Goal: Information Seeking & Learning: Find specific fact

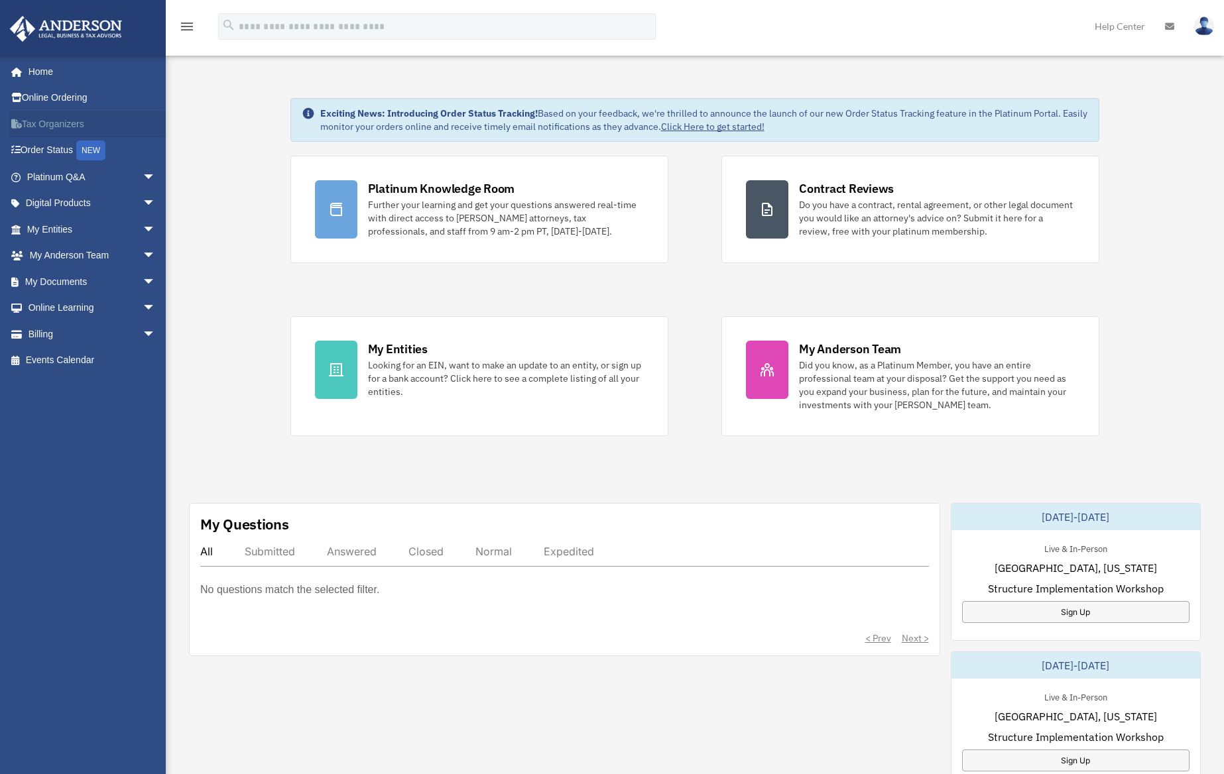
click at [49, 121] on link "Tax Organizers" at bounding box center [92, 124] width 166 height 27
click at [54, 225] on link "My Entities arrow_drop_down" at bounding box center [92, 229] width 166 height 27
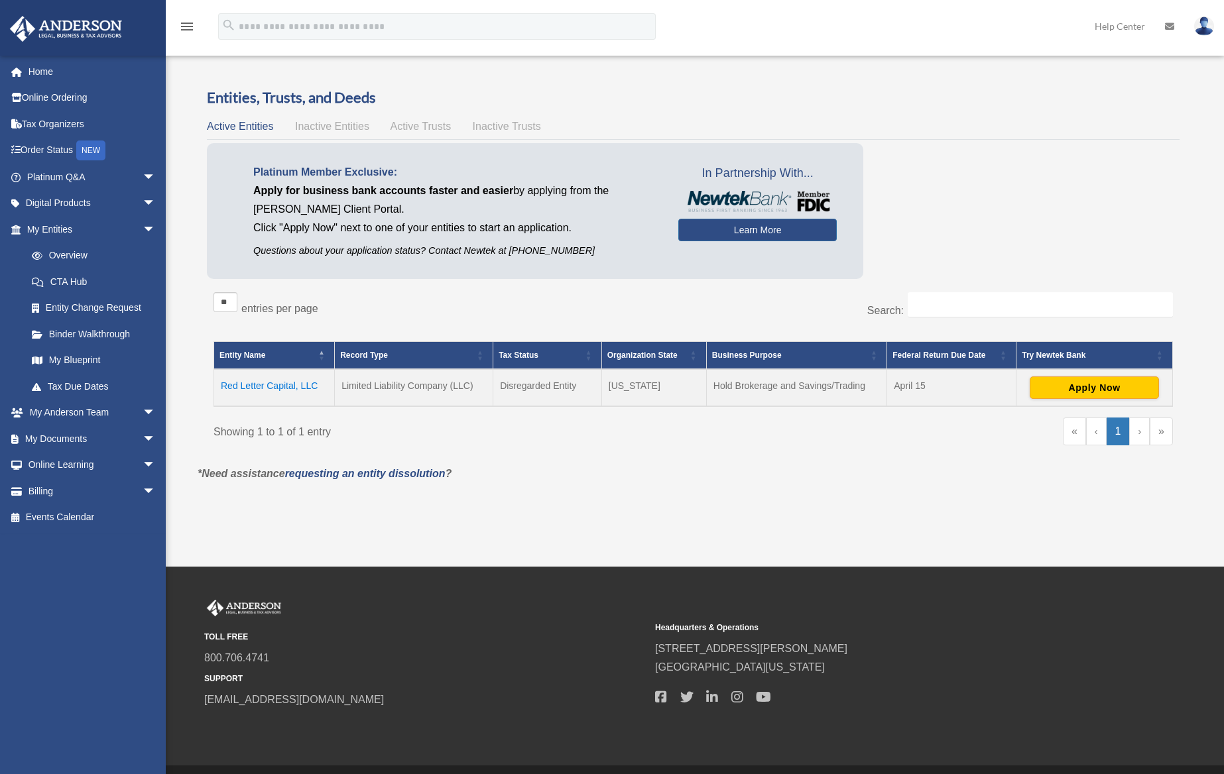
click at [288, 388] on td "Red Letter Capital, LLC" at bounding box center [274, 387] width 121 height 37
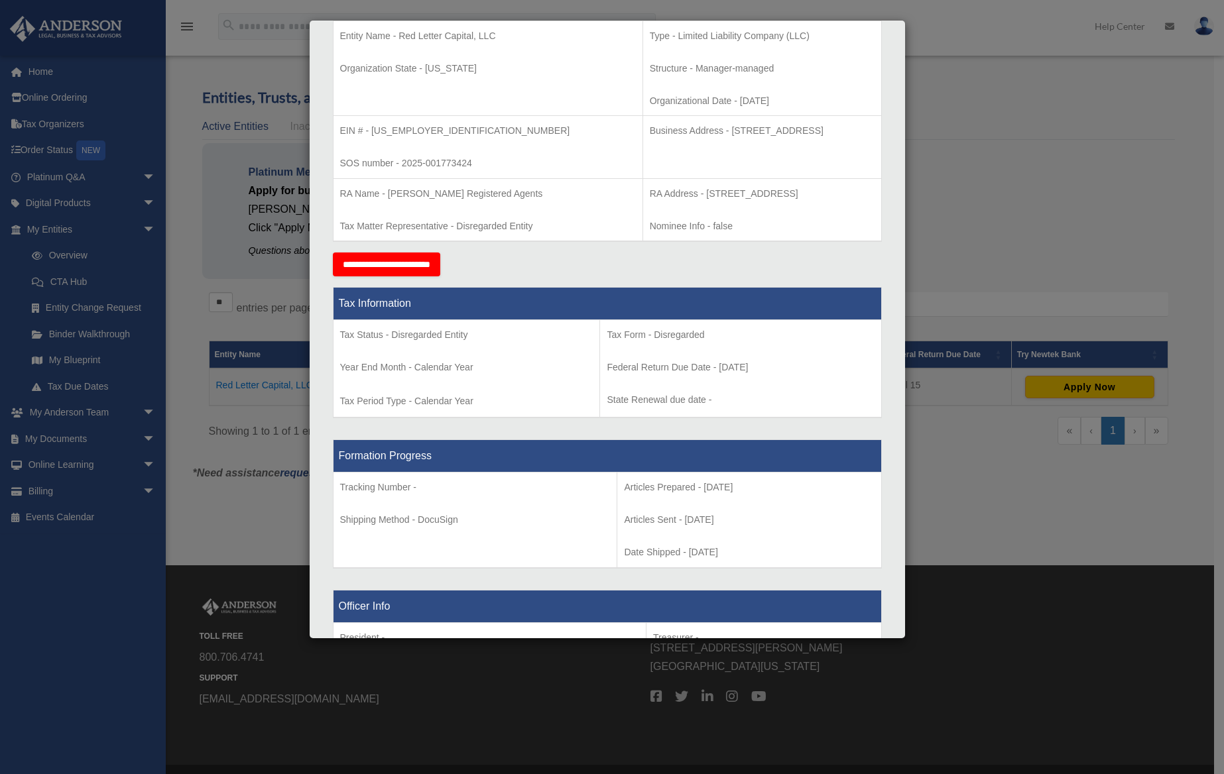
scroll to position [146, 0]
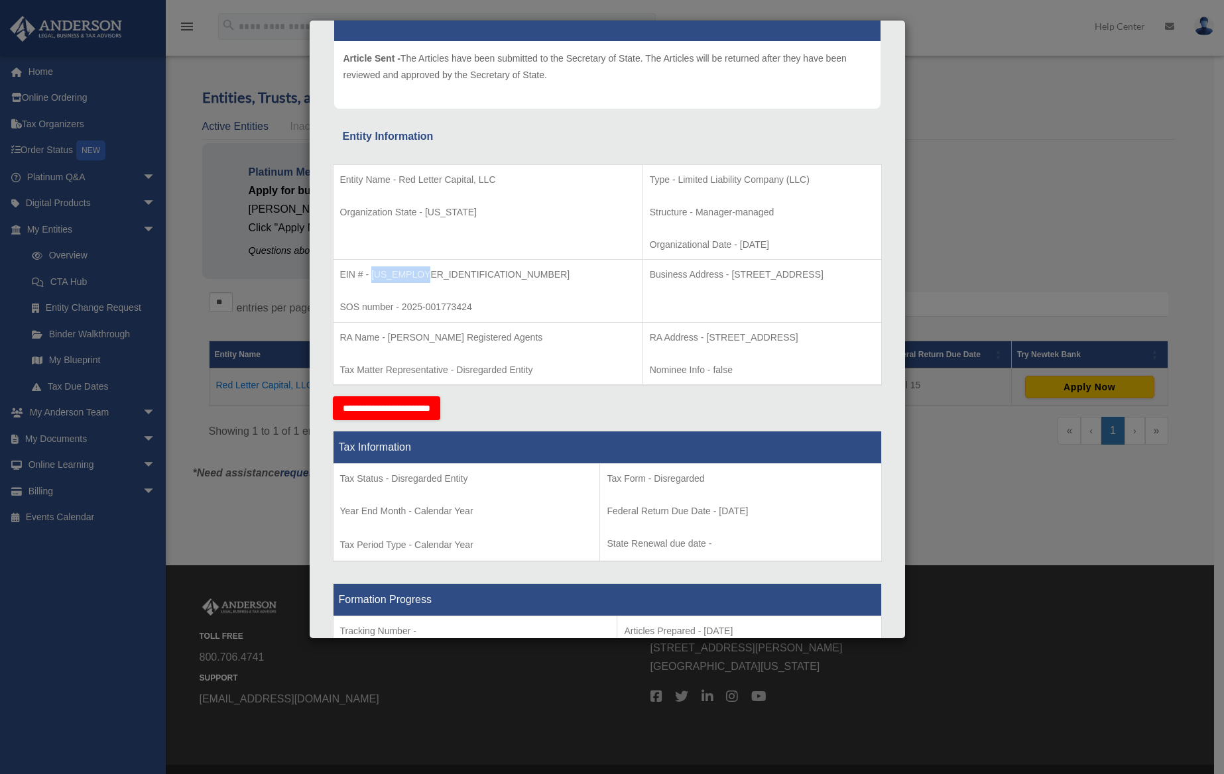
drag, startPoint x: 373, startPoint y: 275, endPoint x: 428, endPoint y: 273, distance: 55.8
click at [428, 273] on p "EIN # - [US_EMPLOYER_IDENTIFICATION_NUMBER]" at bounding box center [488, 275] width 296 height 17
copy p "[US_EMPLOYER_IDENTIFICATION_NUMBER]"
drag, startPoint x: 560, startPoint y: 271, endPoint x: 832, endPoint y: 275, distance: 271.9
click at [832, 275] on p "Business Address - [STREET_ADDRESS]" at bounding box center [762, 275] width 225 height 17
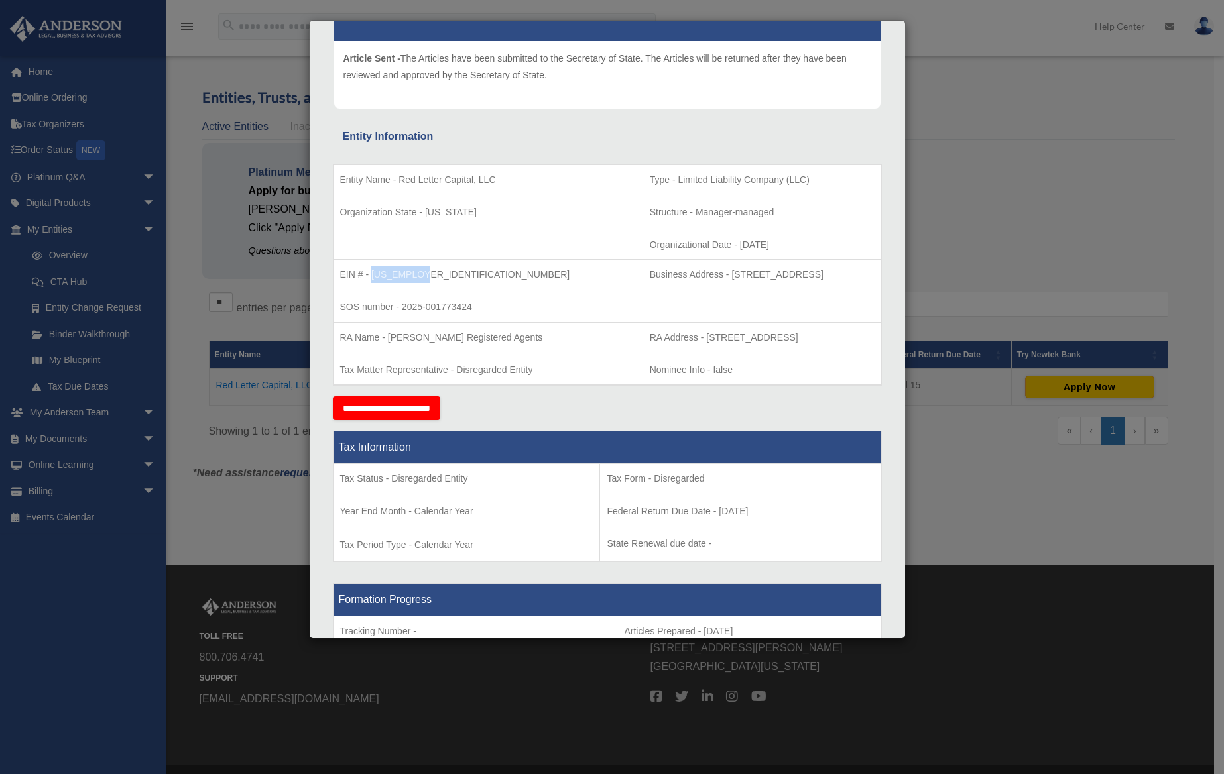
copy p "Business Address - [STREET_ADDRESS]"
drag, startPoint x: 430, startPoint y: 270, endPoint x: 337, endPoint y: 274, distance: 92.9
click at [337, 274] on td "EIN # - [US_EMPLOYER_IDENTIFICATION_NUMBER] SOS number - 2025-001773424" at bounding box center [488, 291] width 310 height 63
copy p "EIN # - [US_EMPLOYER_IDENTIFICATION_NUMBER]"
click at [669, 321] on td "Business Address - [STREET_ADDRESS]" at bounding box center [761, 291] width 239 height 63
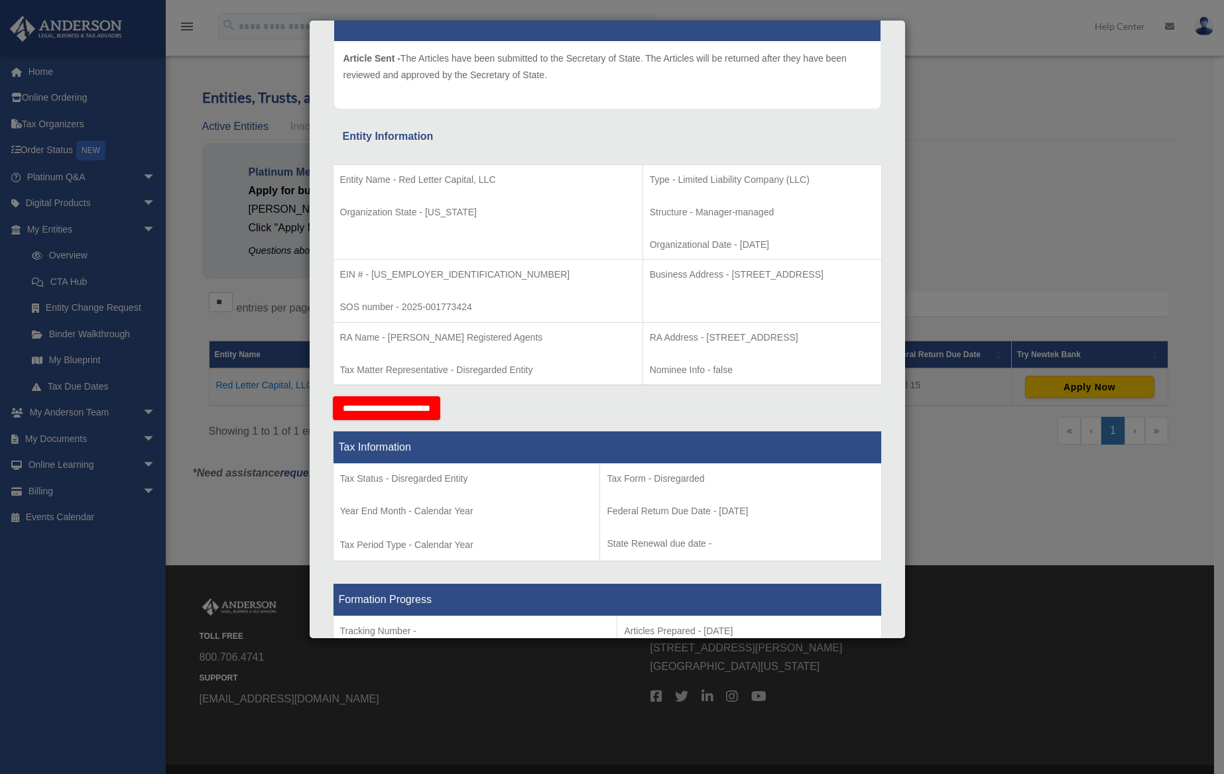
click at [476, 217] on p "Organization State - [US_STATE]" at bounding box center [488, 212] width 296 height 17
drag, startPoint x: 460, startPoint y: 214, endPoint x: 332, endPoint y: 190, distance: 130.8
copy div "Entity Name - Red Letter Capital, LLC Organization State - [US_STATE]"
click at [468, 188] on td "Entity Name - Red Letter Capital, LLC Organization State - [US_STATE]" at bounding box center [488, 211] width 310 height 95
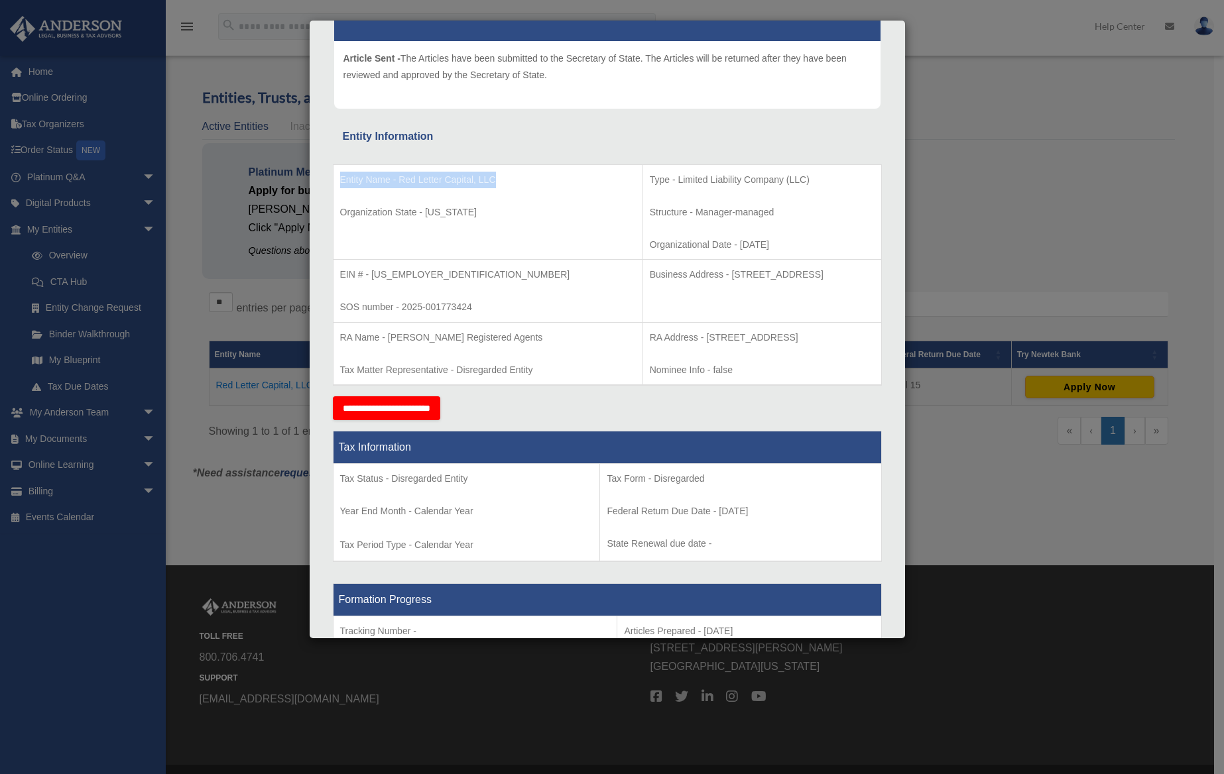
drag, startPoint x: 498, startPoint y: 182, endPoint x: 356, endPoint y: 170, distance: 142.3
click at [356, 170] on td "Entity Name - Red Letter Capital, LLC Organization State - [US_STATE]" at bounding box center [488, 211] width 310 height 95
copy p "Entity Name - Red Letter Capital, LLC"
drag, startPoint x: 456, startPoint y: 212, endPoint x: 337, endPoint y: 209, distance: 118.7
click at [337, 209] on td "Entity Name - Red Letter Capital, LLC Organization State - [US_STATE]" at bounding box center [488, 211] width 310 height 95
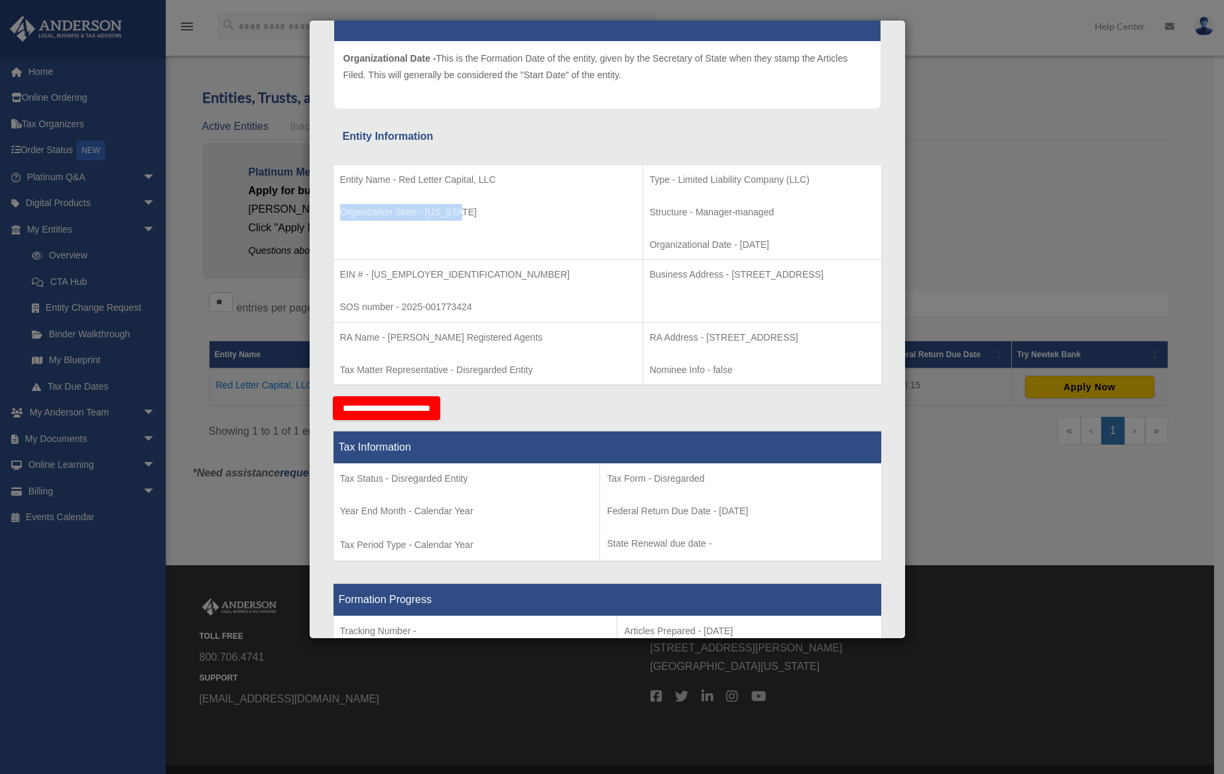
copy p "Organization State - [US_STATE]"
drag, startPoint x: 728, startPoint y: 178, endPoint x: 562, endPoint y: 182, distance: 166.5
click at [650, 182] on p "Type - Limited Liability Company (LLC)" at bounding box center [762, 180] width 225 height 17
copy p "Type - Limited Liability Company (LLC)"
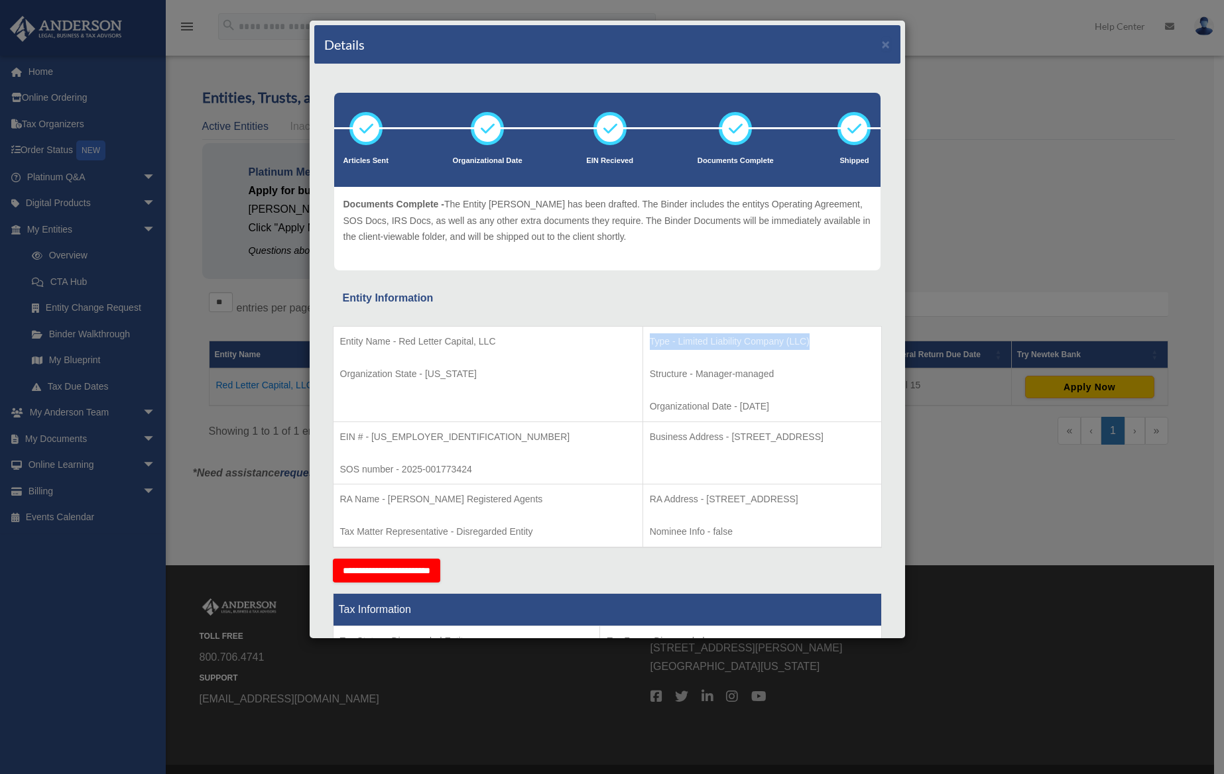
scroll to position [0, 0]
click at [536, 402] on td "Entity Name - Red Letter Capital, LLC Organization State - [US_STATE]" at bounding box center [488, 374] width 310 height 95
drag, startPoint x: 486, startPoint y: 469, endPoint x: 349, endPoint y: 477, distance: 137.5
click at [349, 477] on td "EIN # - [US_EMPLOYER_IDENTIFICATION_NUMBER] SOS number - 2025-001773424" at bounding box center [488, 453] width 310 height 63
drag, startPoint x: 539, startPoint y: 533, endPoint x: 349, endPoint y: 530, distance: 190.3
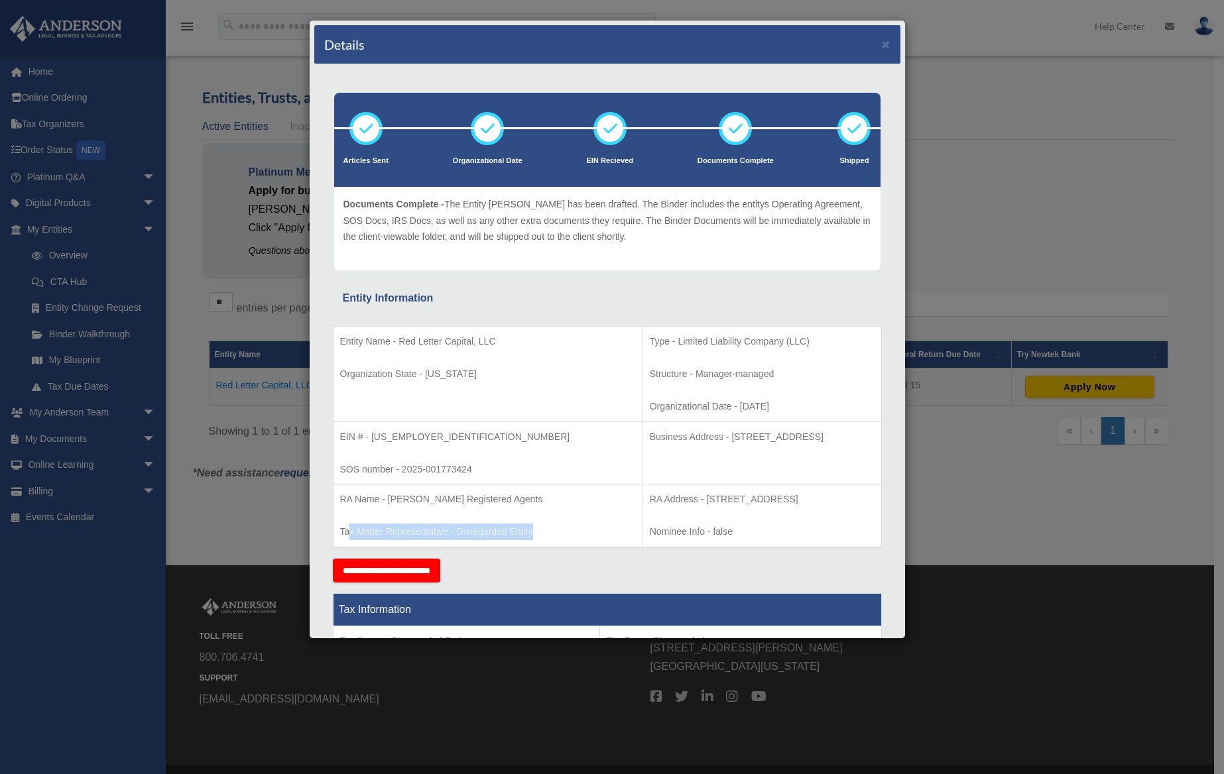
click at [349, 530] on p "Tax Matter Representative - Disregarded Entity" at bounding box center [488, 532] width 296 height 17
click at [389, 507] on td "RA Name - [PERSON_NAME] Registered Agents Tax Matter Representative - Disregard…" at bounding box center [488, 516] width 310 height 63
click at [880, 44] on div "Details ×" at bounding box center [607, 44] width 586 height 39
click at [882, 44] on button "×" at bounding box center [886, 44] width 9 height 14
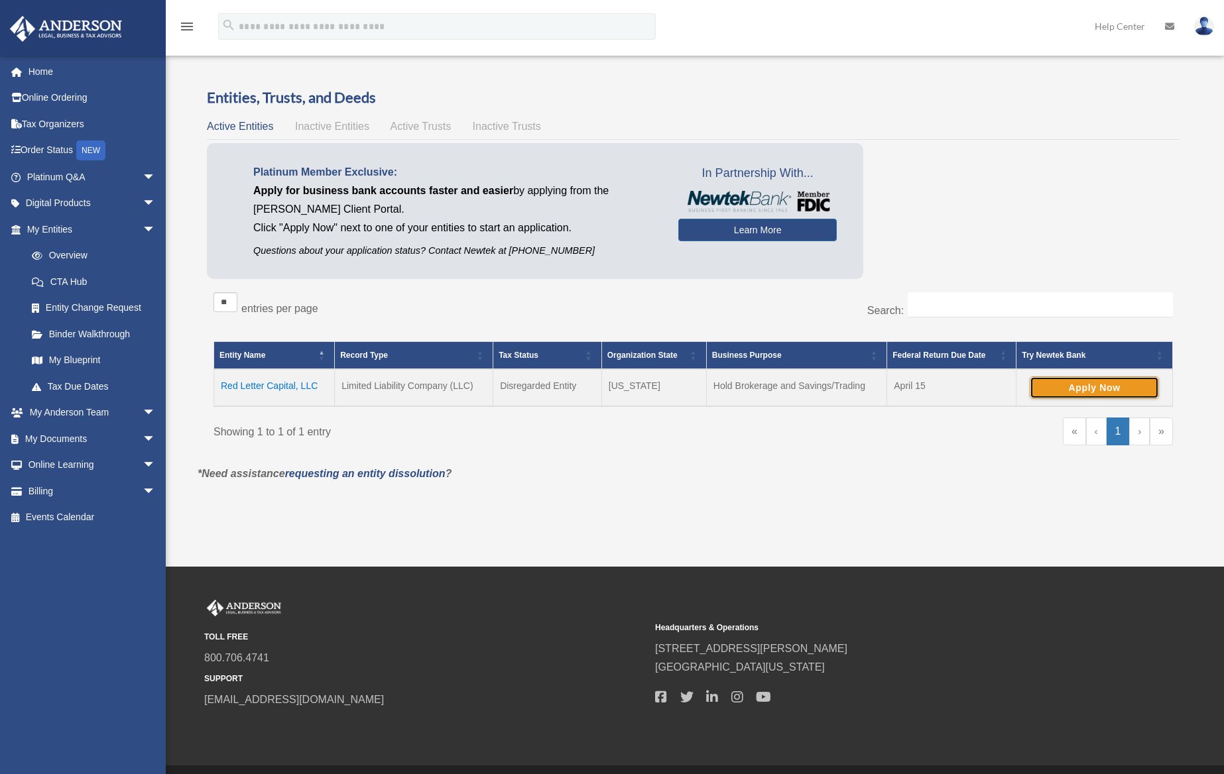
click at [1066, 383] on button "Apply Now" at bounding box center [1094, 388] width 129 height 23
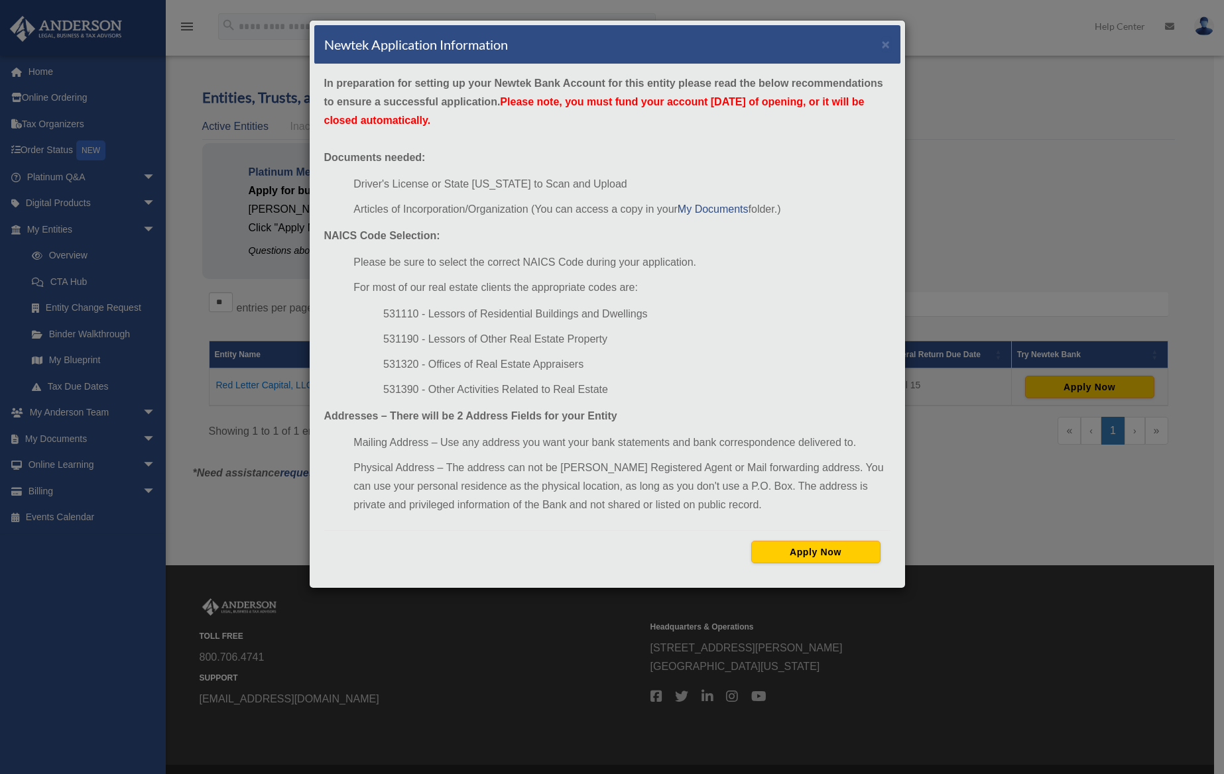
click at [958, 162] on div "Newtek Application Information × In preparation for setting up your Newtek Bank…" at bounding box center [612, 387] width 1224 height 774
